Goal: Task Accomplishment & Management: Manage account settings

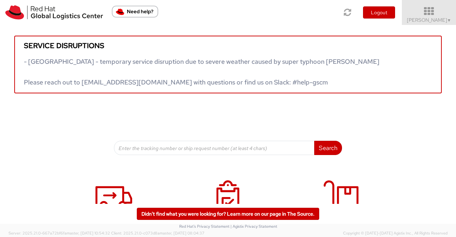
click at [432, 17] on span "Sumitra Hansdah ▼" at bounding box center [429, 20] width 45 height 6
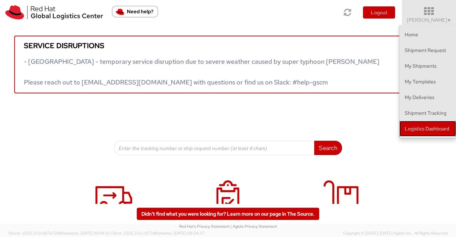
click at [419, 129] on link "Logistics Dashboard" at bounding box center [427, 129] width 57 height 16
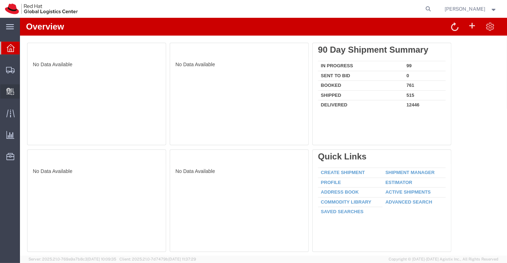
click at [0, 0] on span "Create Delivery" at bounding box center [0, 0] width 0 height 0
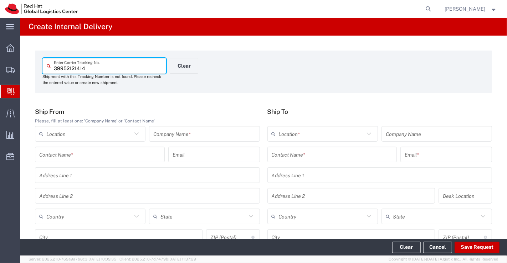
scroll to position [40, 0]
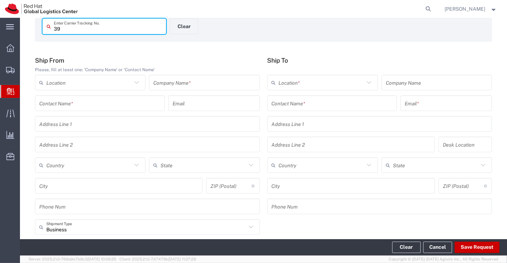
type input "3"
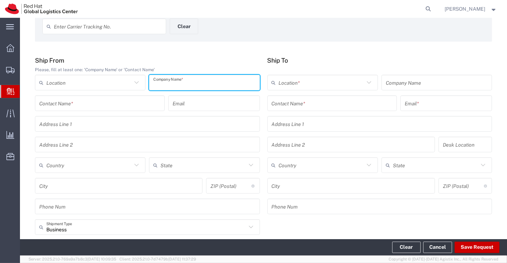
click at [222, 87] on input "text" at bounding box center [204, 83] width 102 height 12
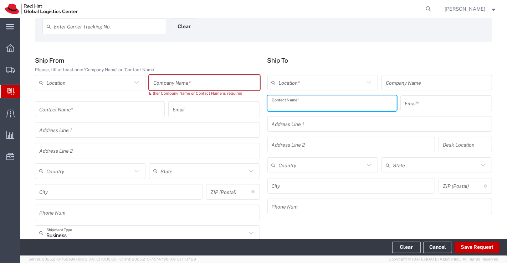
click at [319, 102] on input "text" at bounding box center [332, 103] width 121 height 12
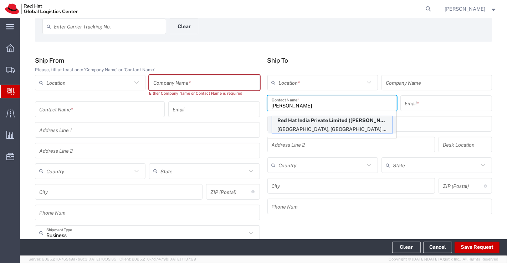
type input "[PERSON_NAME]"
click at [337, 123] on p "Red Hat India Private Limited ([PERSON_NAME]), [EMAIL_ADDRESS][DOMAIN_NAME]" at bounding box center [332, 120] width 120 height 9
type input "RH - [GEOGRAPHIC_DATA] - Carina"
type input "Red Hat India Private Limited"
type input "[PERSON_NAME]"
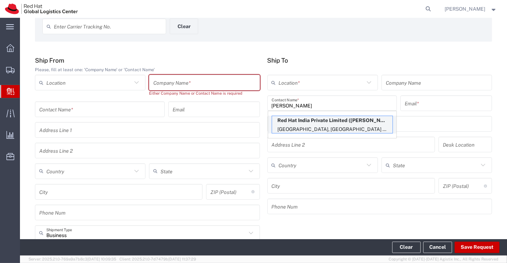
type input "[EMAIL_ADDRESS][DOMAIN_NAME]"
type input "Bagmane [GEOGRAPHIC_DATA]"
type input "FL 10, [GEOGRAPHIC_DATA], [GEOGRAPHIC_DATA]"
type input "FLEX"
type input "[GEOGRAPHIC_DATA]"
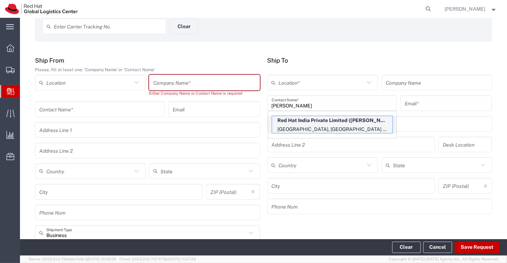
type input "[GEOGRAPHIC_DATA]"
type input "560037"
type input "912066817530"
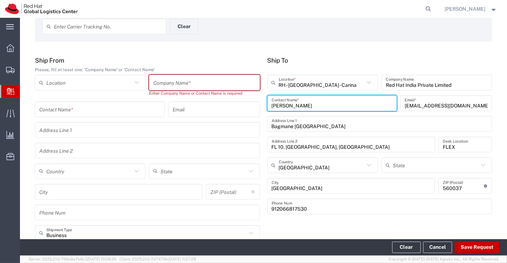
type input "[GEOGRAPHIC_DATA]"
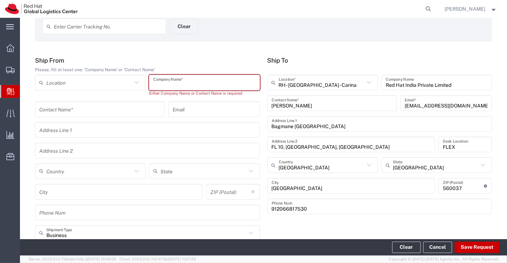
click at [197, 79] on input "text" at bounding box center [204, 83] width 102 height 12
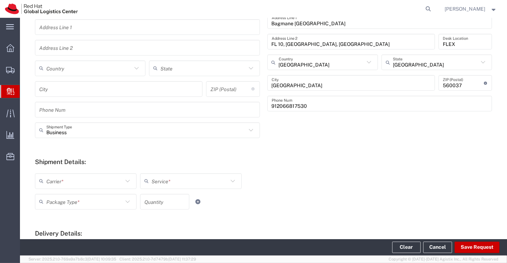
scroll to position [237, 0]
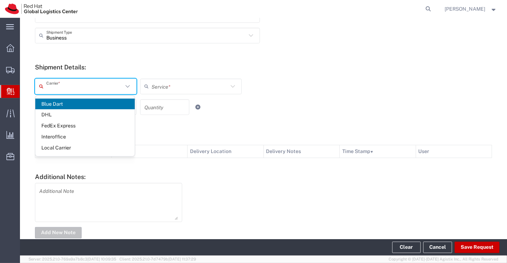
click at [104, 83] on input "text" at bounding box center [84, 86] width 77 height 12
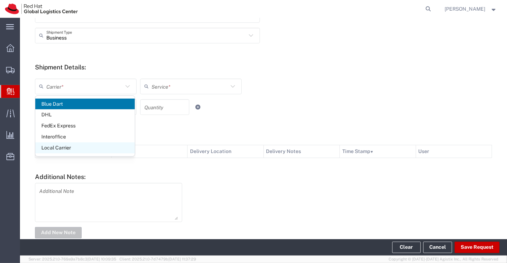
click at [55, 149] on span "Local Carrier" at bounding box center [84, 148] width 99 height 11
type input "Local Carrier"
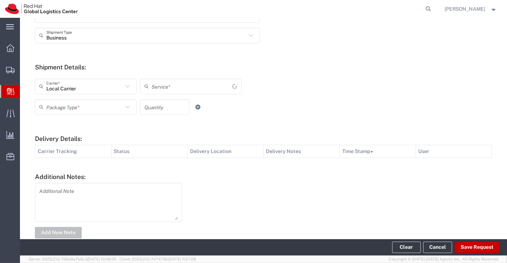
type input "Local_Ground"
click at [127, 107] on icon at bounding box center [127, 107] width 4 height 2
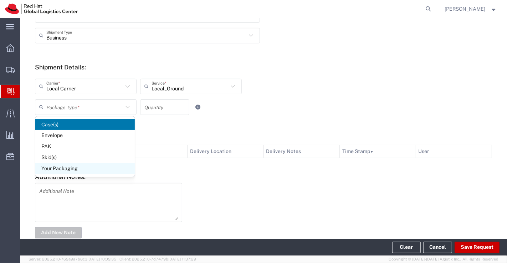
click at [90, 172] on span "Your Packaging" at bounding box center [84, 168] width 99 height 11
type input "Your Packaging"
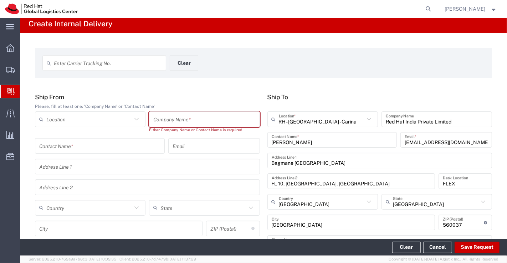
scroll to position [0, 0]
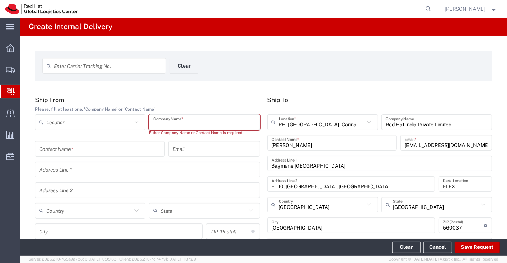
click at [199, 119] on input "text" at bounding box center [204, 122] width 102 height 12
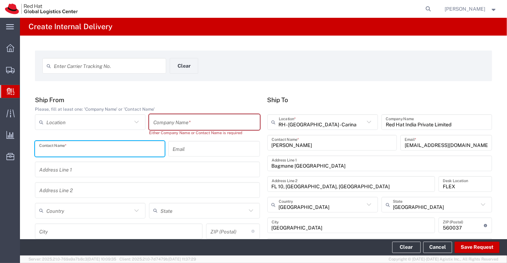
click at [58, 148] on input "text" at bounding box center [99, 149] width 121 height 12
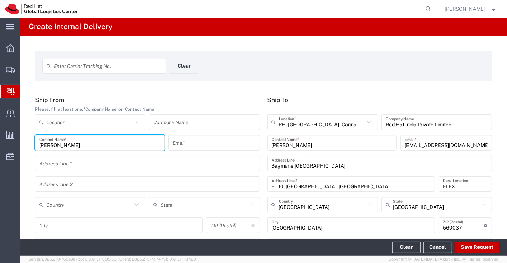
type input "[PERSON_NAME]"
click at [60, 164] on input "text" at bounding box center [147, 163] width 216 height 12
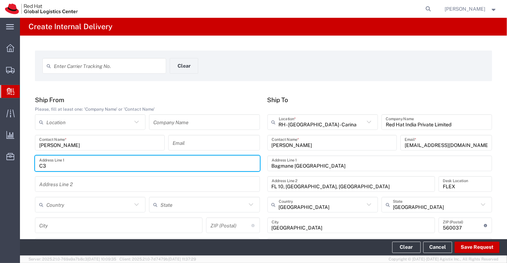
type input "C"
type input "[GEOGRAPHIC_DATA]"
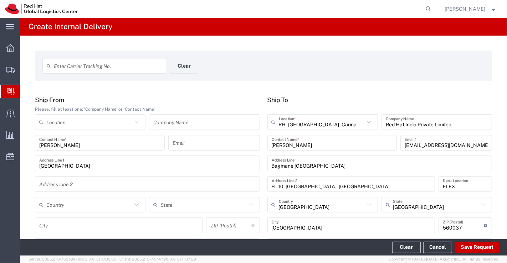
click at [281, 91] on div "Enter Carrier Tracking No. Clear Ship From Please, fill at least one: 'Company …" at bounding box center [263, 261] width 487 height 451
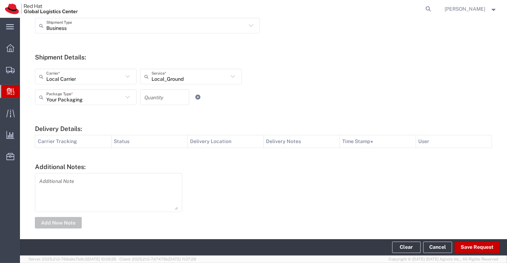
scroll to position [245, 0]
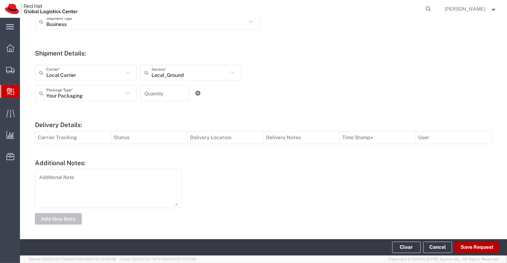
click at [464, 247] on button "Save Request" at bounding box center [476, 247] width 45 height 11
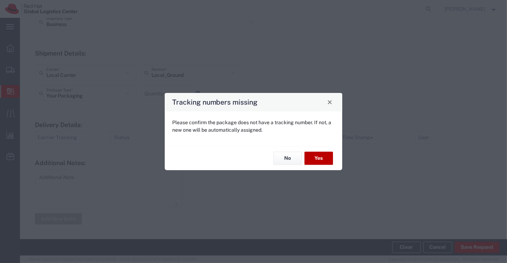
click at [330, 155] on button "Yes" at bounding box center [318, 158] width 29 height 13
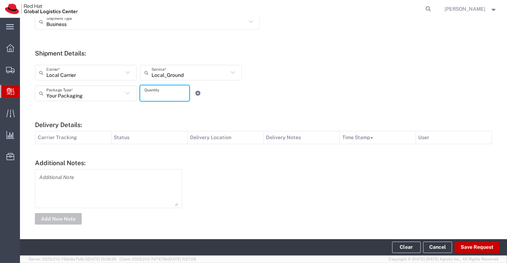
click at [160, 92] on input "number" at bounding box center [164, 93] width 41 height 12
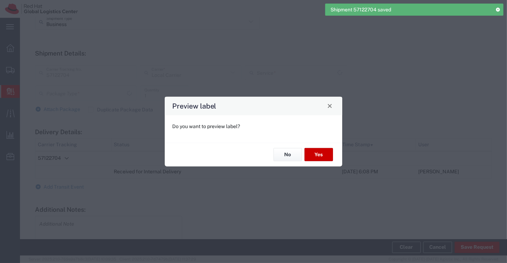
type input "Your Packaging"
type input "Local_Ground"
click at [284, 157] on button "No" at bounding box center [287, 154] width 29 height 13
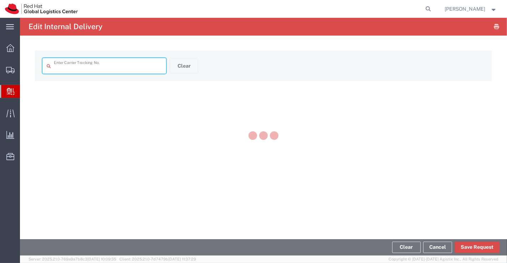
type input "57122704"
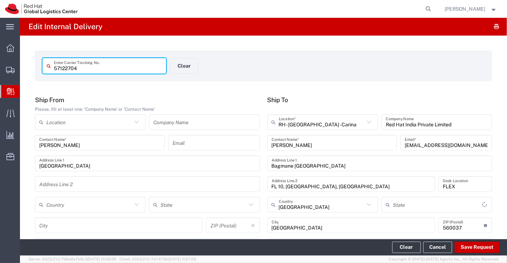
type input "Your Packaging"
type input "Local_Ground"
type input "[GEOGRAPHIC_DATA]"
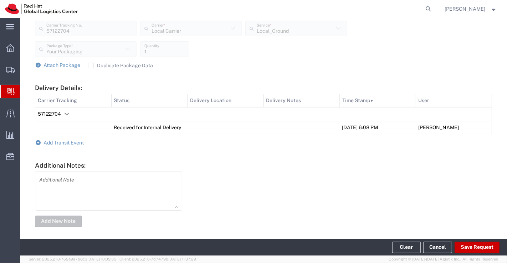
scroll to position [277, 0]
click at [37, 140] on icon at bounding box center [38, 142] width 6 height 5
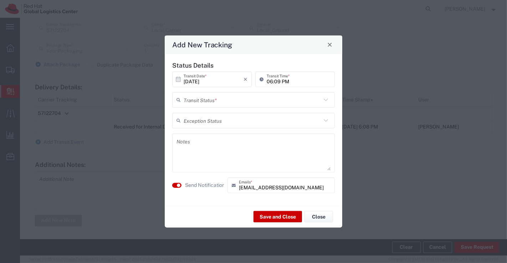
click at [327, 100] on icon at bounding box center [326, 100] width 4 height 2
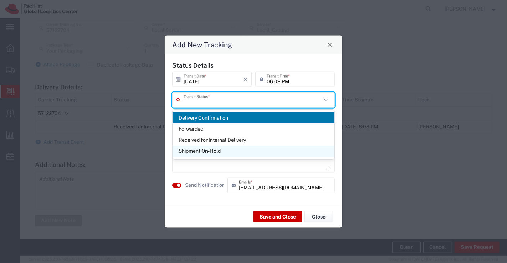
click at [311, 151] on span "Shipment On-Hold" at bounding box center [253, 151] width 162 height 11
type input "Shipment On-Hold"
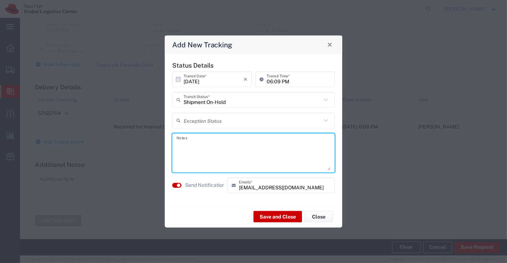
click at [311, 151] on textarea at bounding box center [253, 152] width 154 height 35
type textarea "package received on [DATE]."
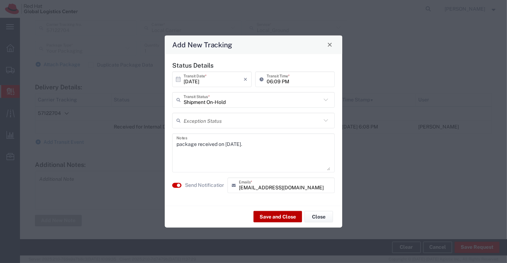
click at [277, 216] on button "Save and Close" at bounding box center [277, 216] width 48 height 11
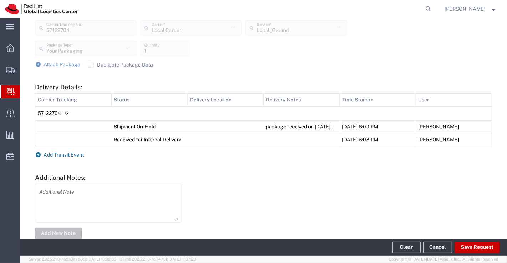
click at [40, 157] on icon at bounding box center [38, 155] width 6 height 5
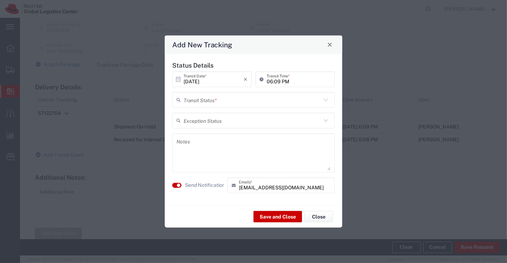
click at [326, 100] on icon at bounding box center [325, 99] width 9 height 9
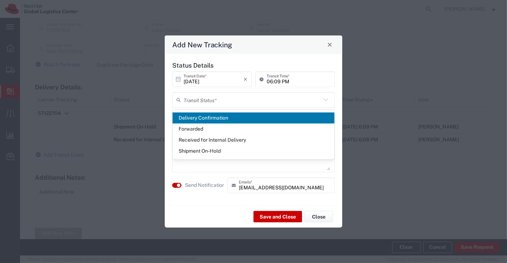
click at [314, 118] on span "Delivery Confirmation" at bounding box center [253, 118] width 162 height 11
type input "Delivery Confirmation"
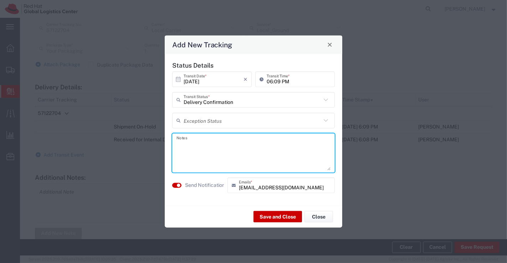
click at [243, 147] on textarea at bounding box center [253, 152] width 154 height 35
type textarea "package collected on [DATE]."
click at [271, 217] on button "Save and Close" at bounding box center [277, 216] width 48 height 11
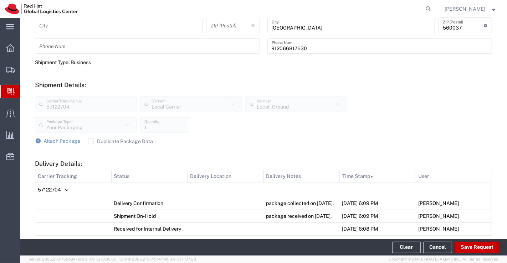
scroll to position [2, 0]
